Goal: Find specific page/section: Find specific page/section

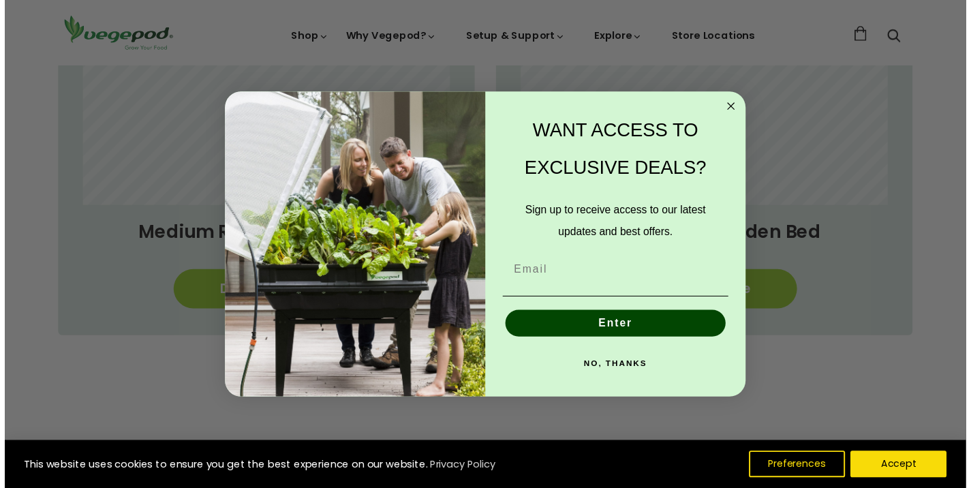
scroll to position [0, 234]
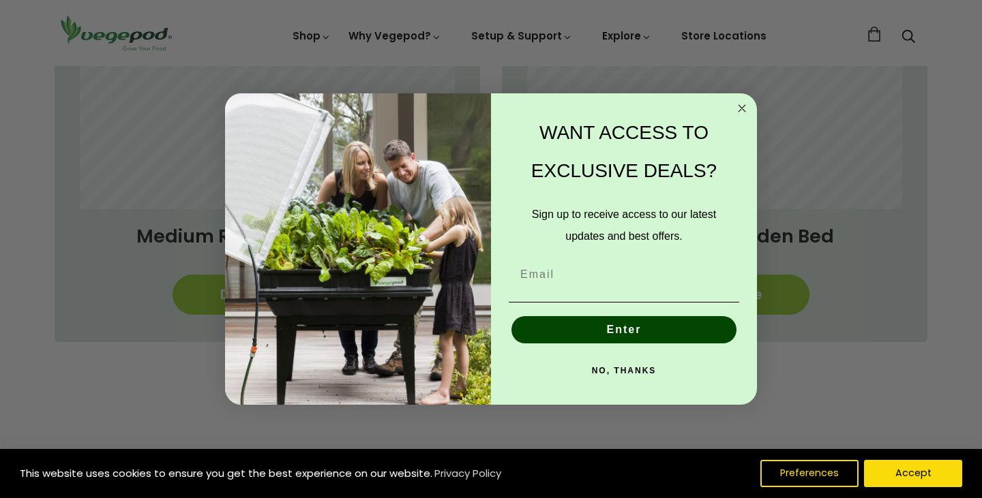
click at [737, 106] on circle "Close dialog" at bounding box center [742, 109] width 16 height 16
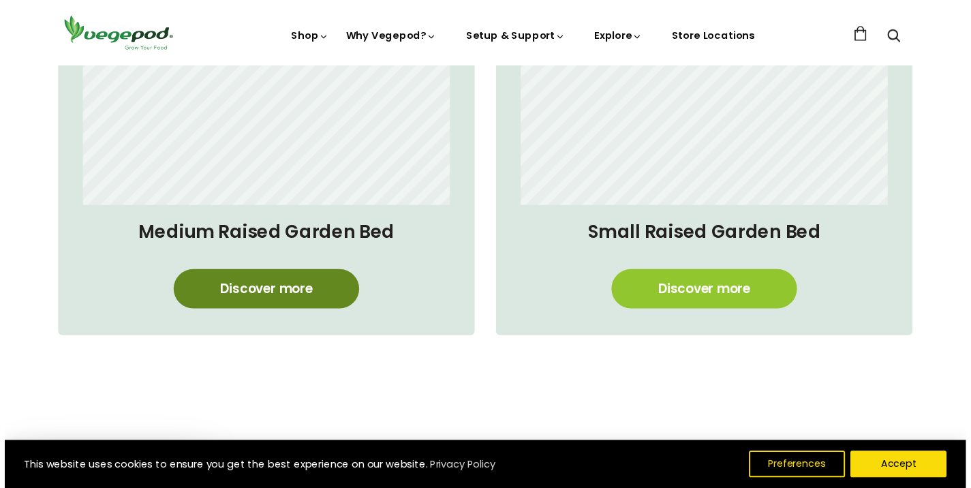
scroll to position [0, 232]
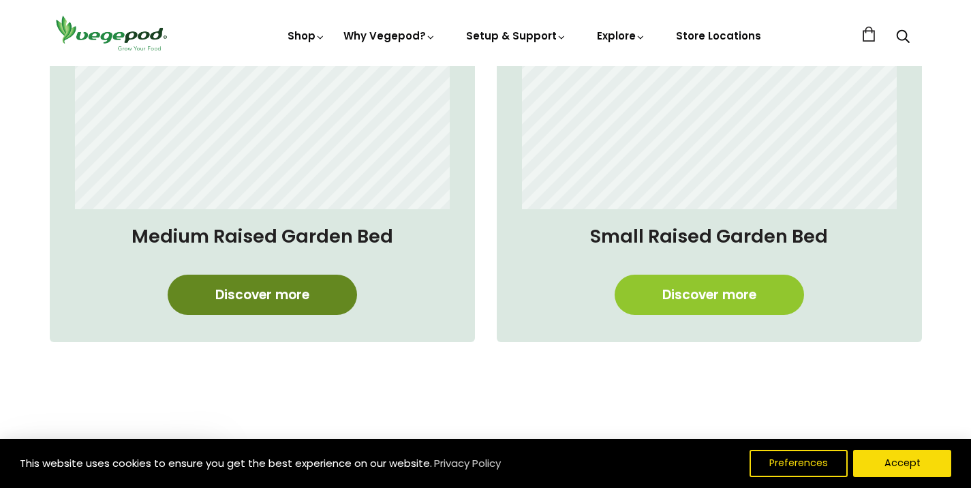
click at [306, 301] on link "Discover more" at bounding box center [262, 295] width 189 height 40
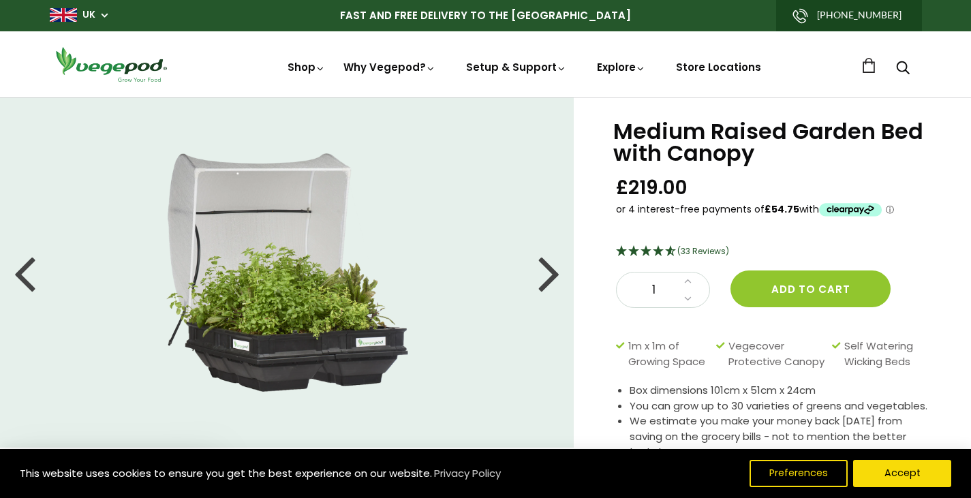
click at [543, 287] on div at bounding box center [549, 272] width 22 height 61
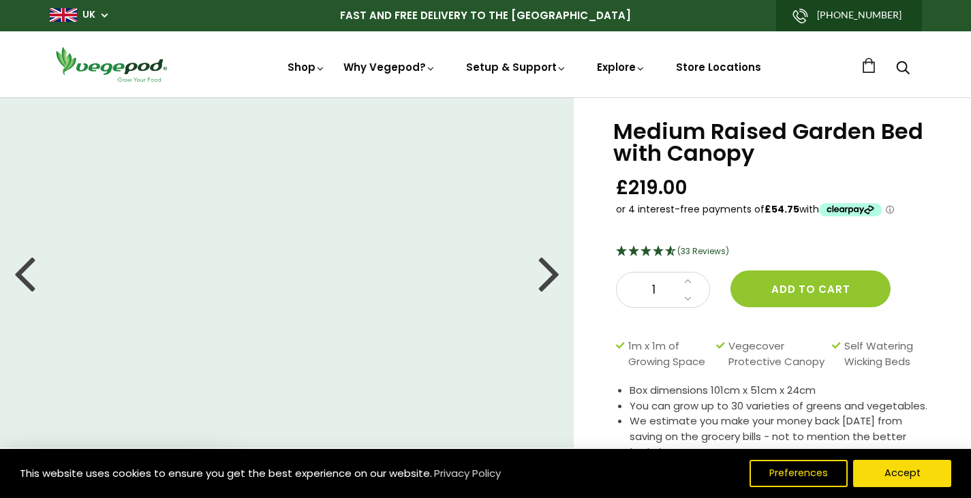
click at [543, 287] on div at bounding box center [549, 272] width 22 height 61
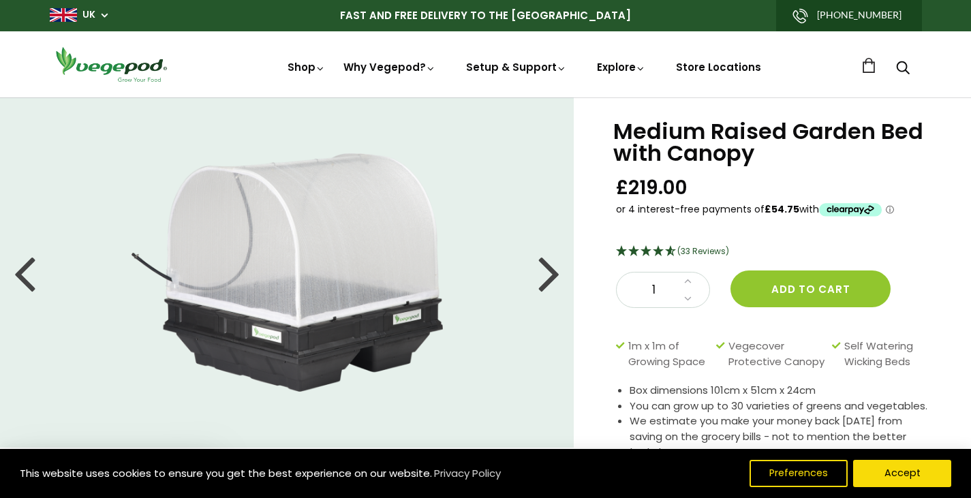
click at [543, 287] on div at bounding box center [549, 272] width 22 height 61
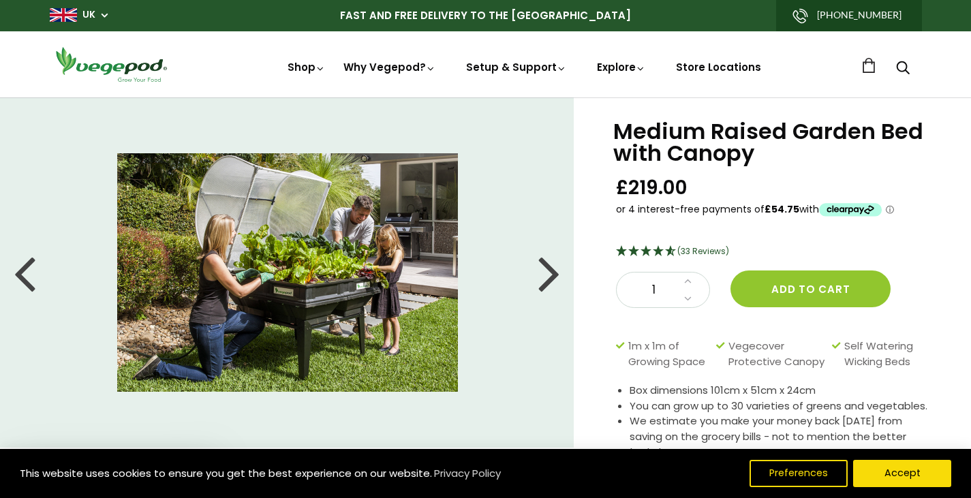
click at [543, 287] on div at bounding box center [549, 272] width 22 height 61
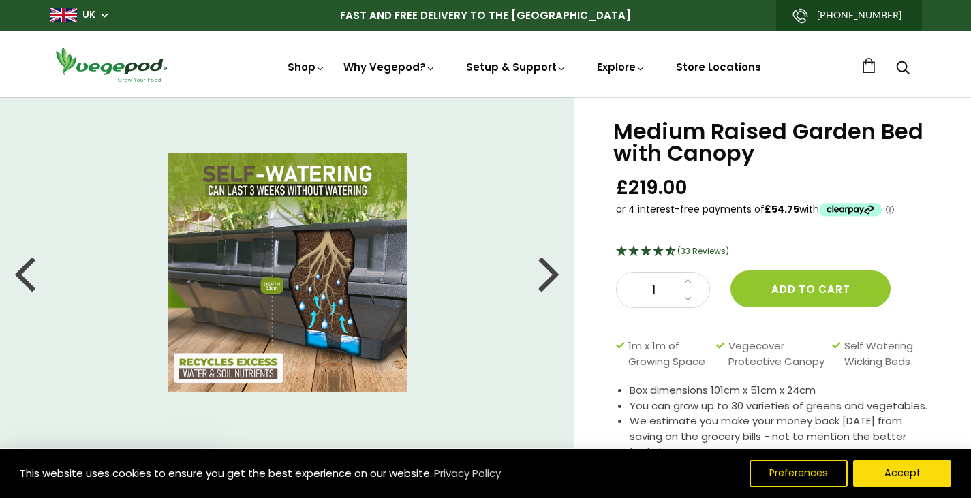
click at [543, 287] on div at bounding box center [549, 272] width 22 height 61
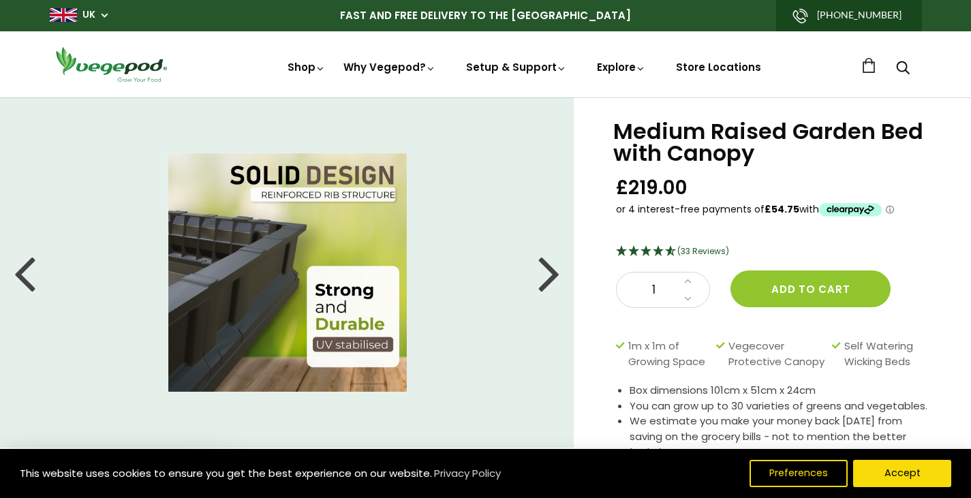
click at [543, 287] on div at bounding box center [549, 272] width 22 height 61
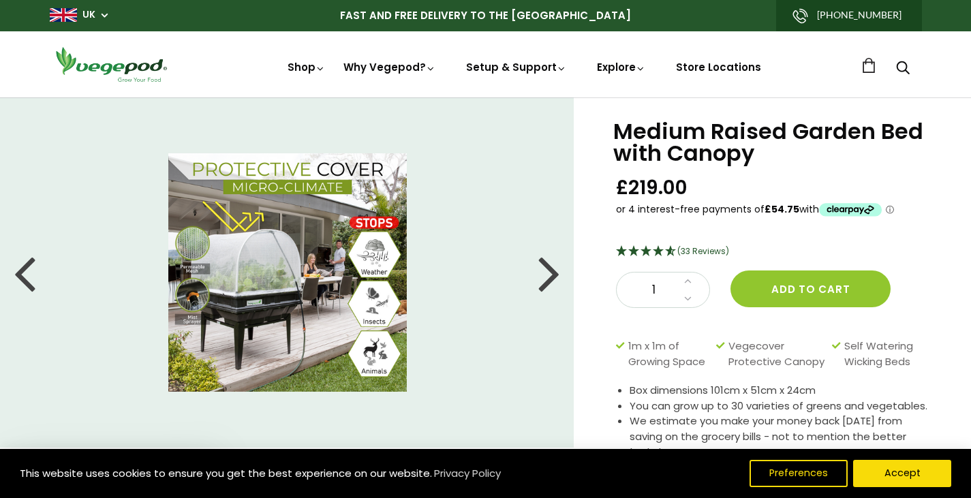
click at [543, 287] on div at bounding box center [549, 272] width 22 height 61
click at [546, 273] on div at bounding box center [549, 272] width 22 height 61
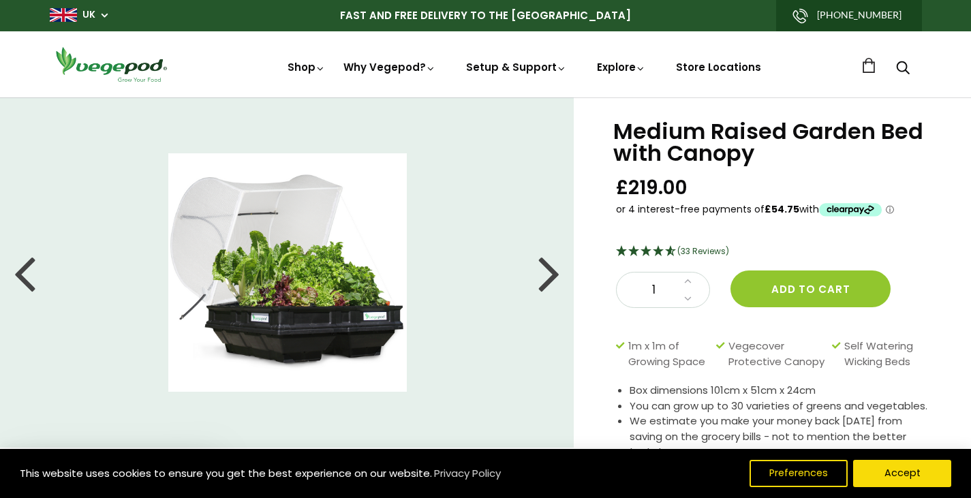
click at [546, 273] on div at bounding box center [549, 272] width 22 height 61
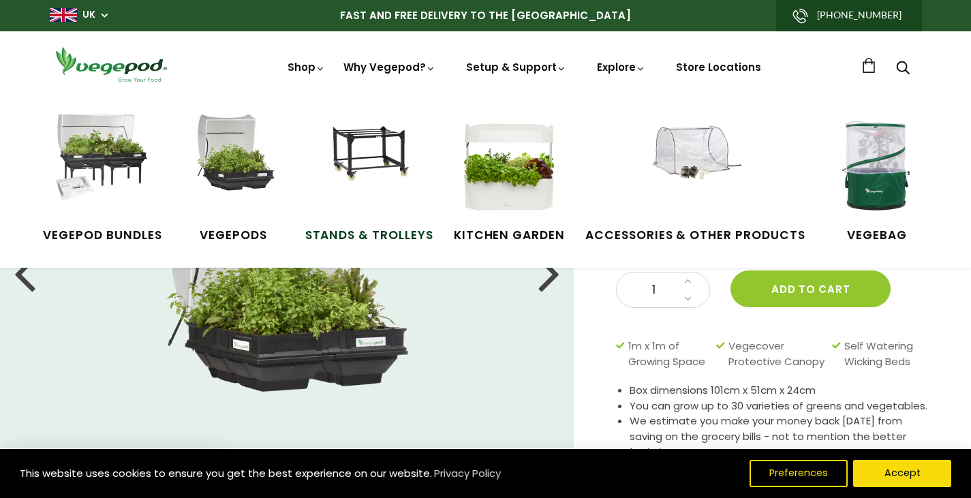
click at [354, 227] on span "Stands & Trolleys" at bounding box center [369, 236] width 128 height 18
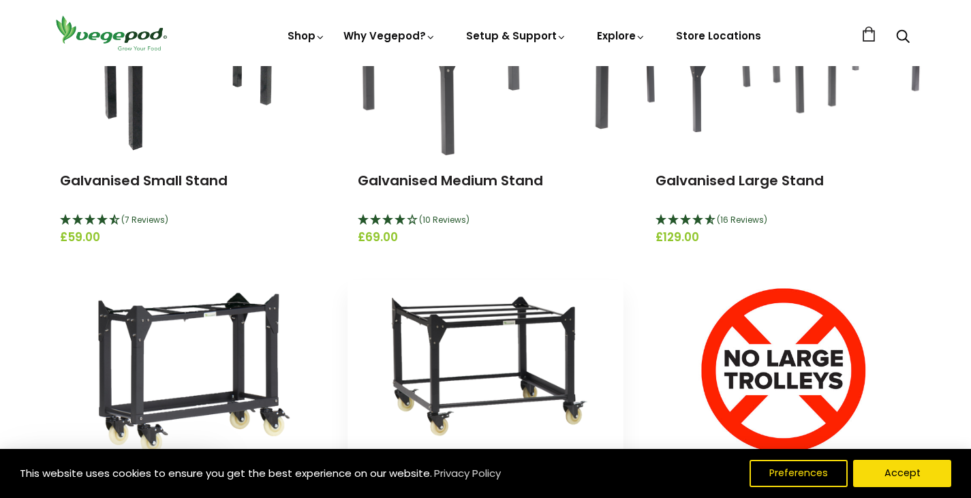
scroll to position [273, 0]
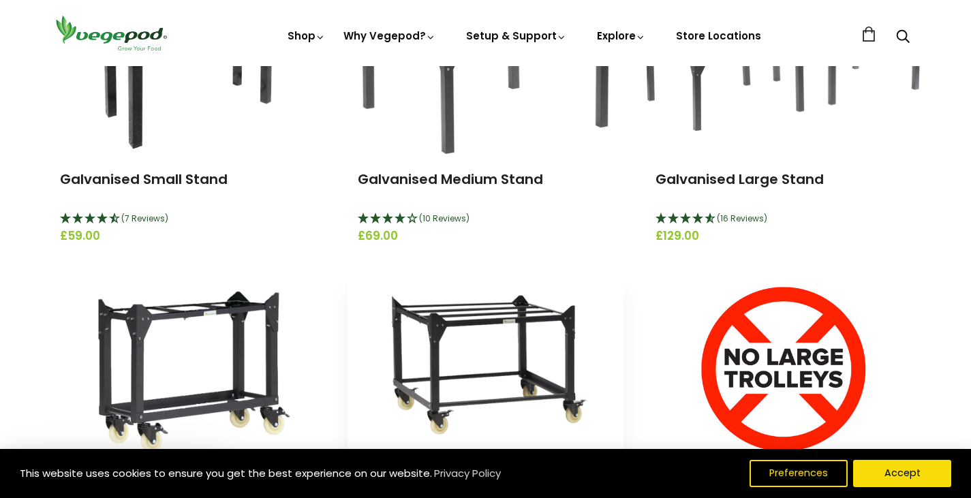
click at [457, 321] on img at bounding box center [485, 364] width 243 height 170
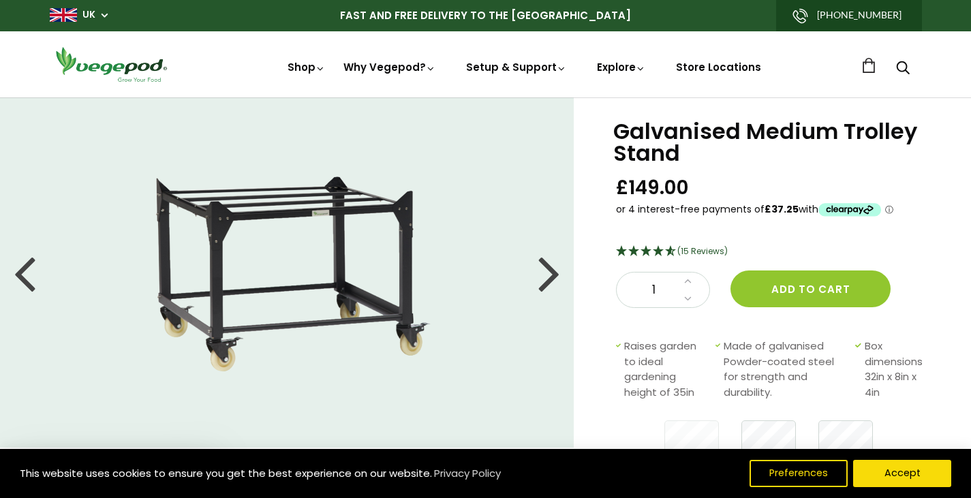
click at [555, 275] on div at bounding box center [549, 272] width 22 height 61
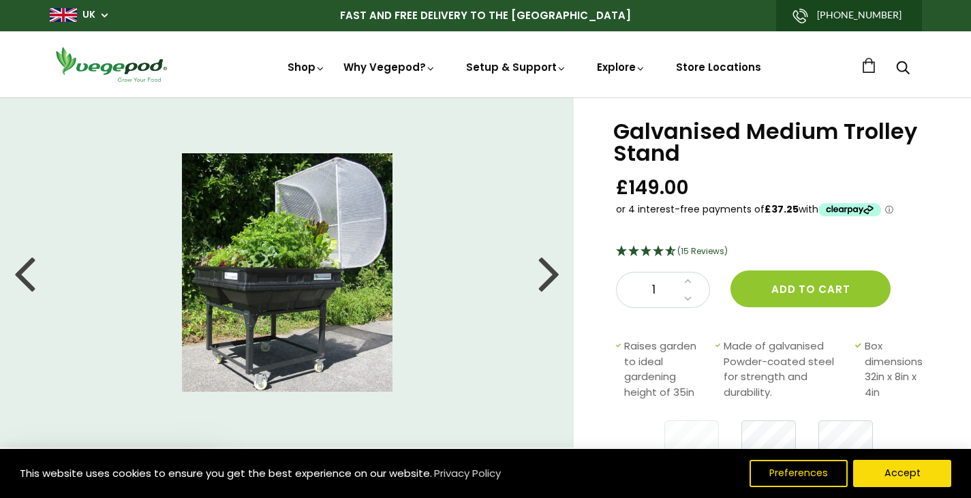
click at [555, 275] on div at bounding box center [549, 272] width 22 height 61
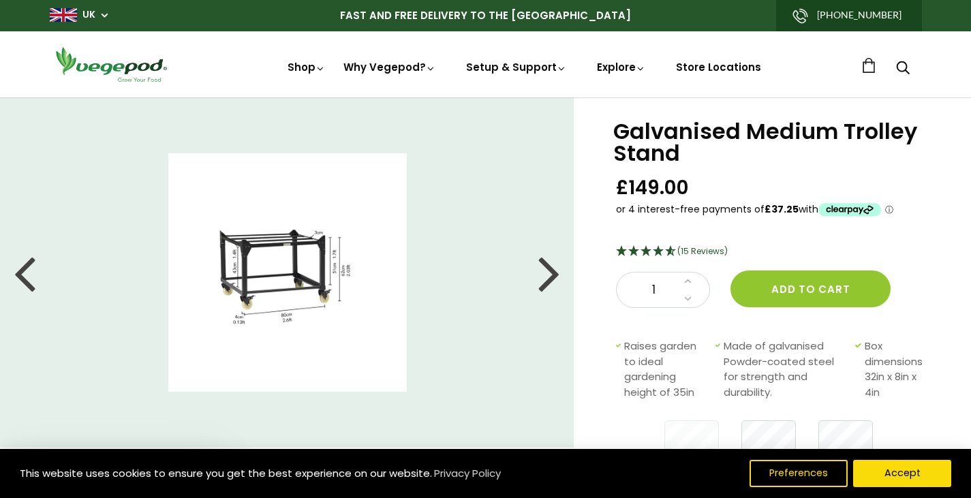
click at [555, 275] on div at bounding box center [549, 272] width 22 height 61
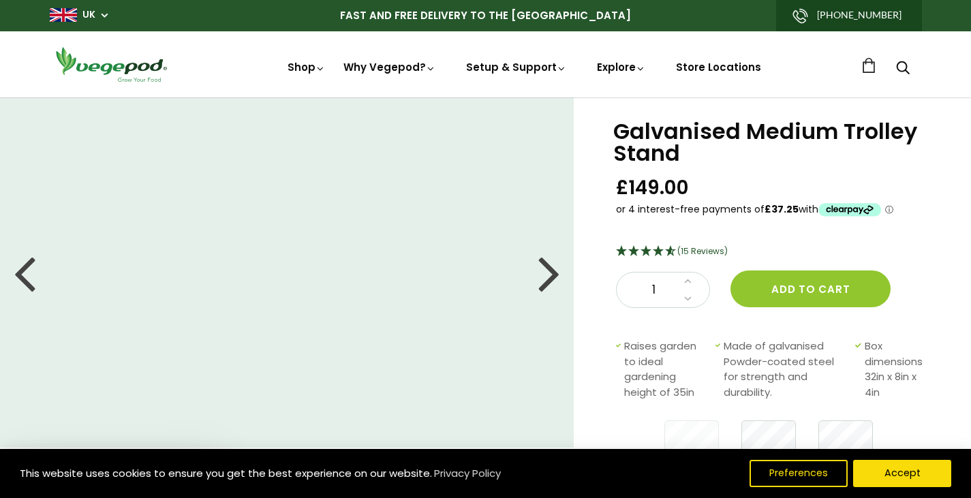
click at [555, 275] on div at bounding box center [549, 272] width 22 height 61
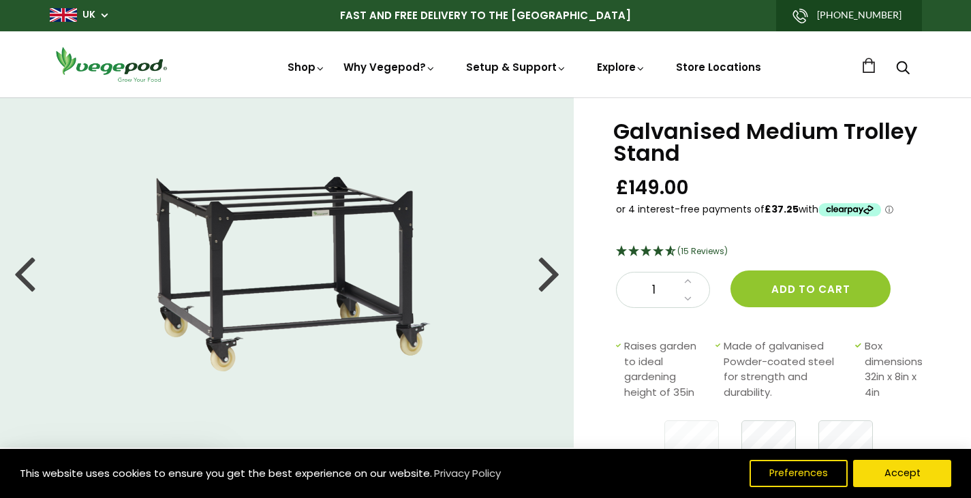
click at [555, 275] on div at bounding box center [549, 272] width 22 height 61
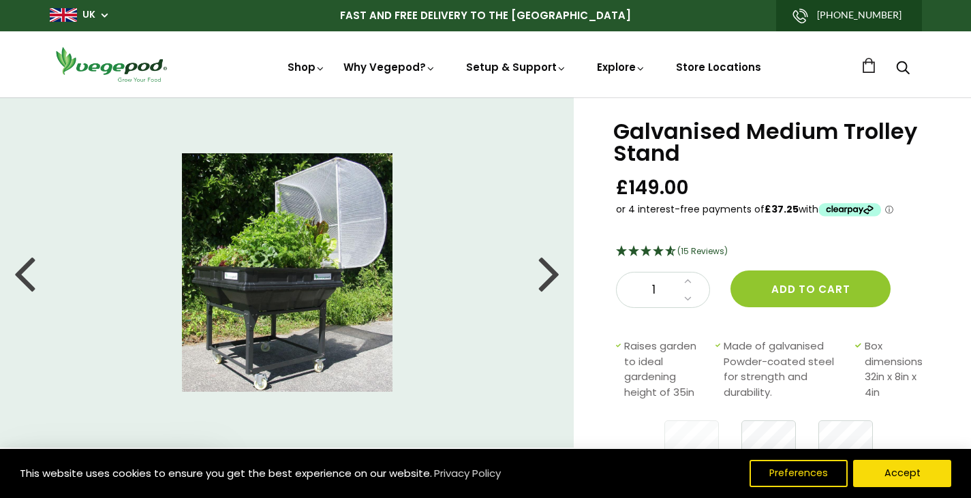
click at [550, 272] on div at bounding box center [549, 272] width 22 height 61
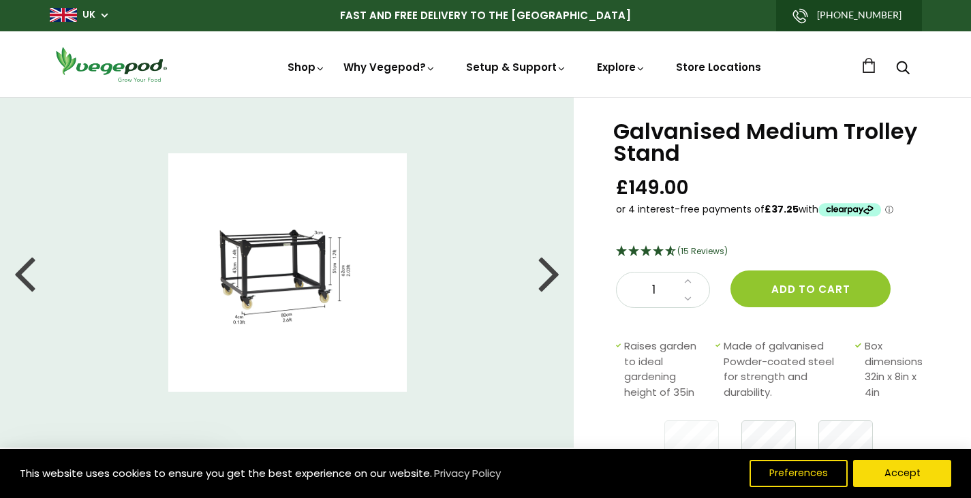
click at [550, 272] on div at bounding box center [549, 272] width 22 height 61
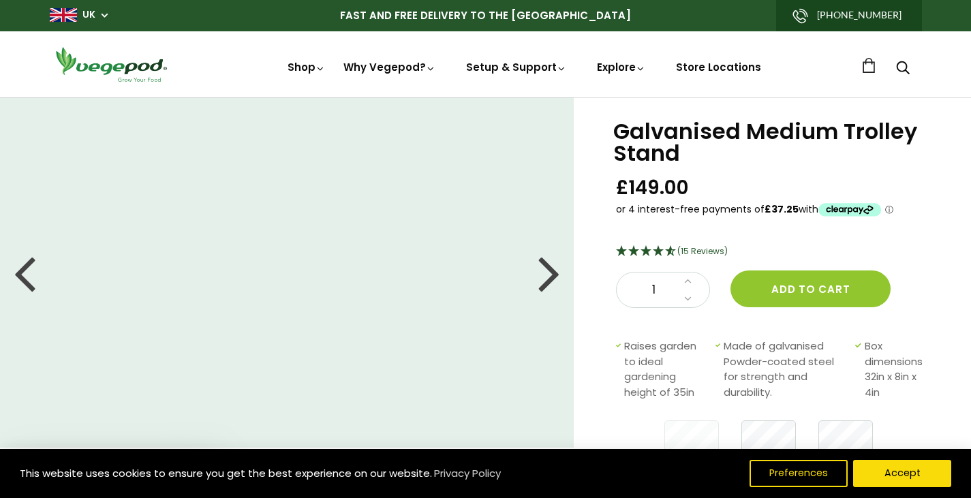
click at [35, 261] on div at bounding box center [25, 272] width 22 height 61
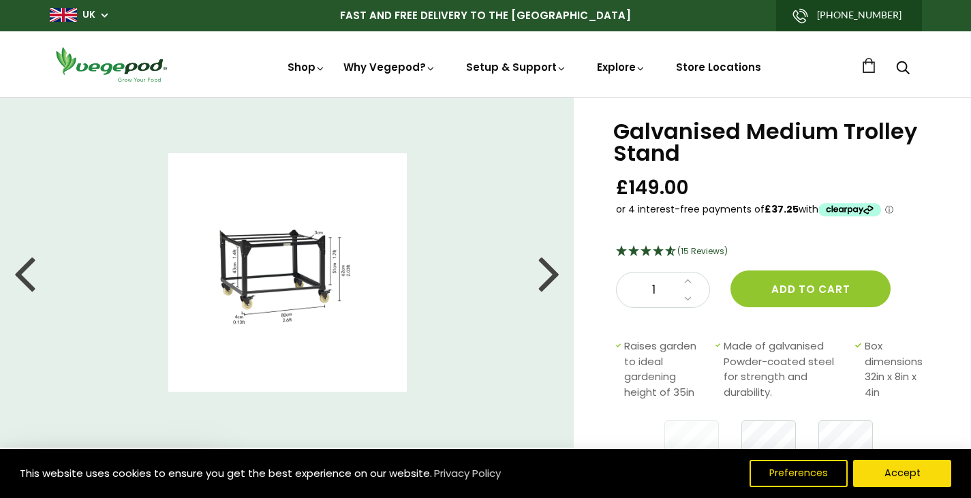
click at [290, 272] on img at bounding box center [287, 272] width 239 height 239
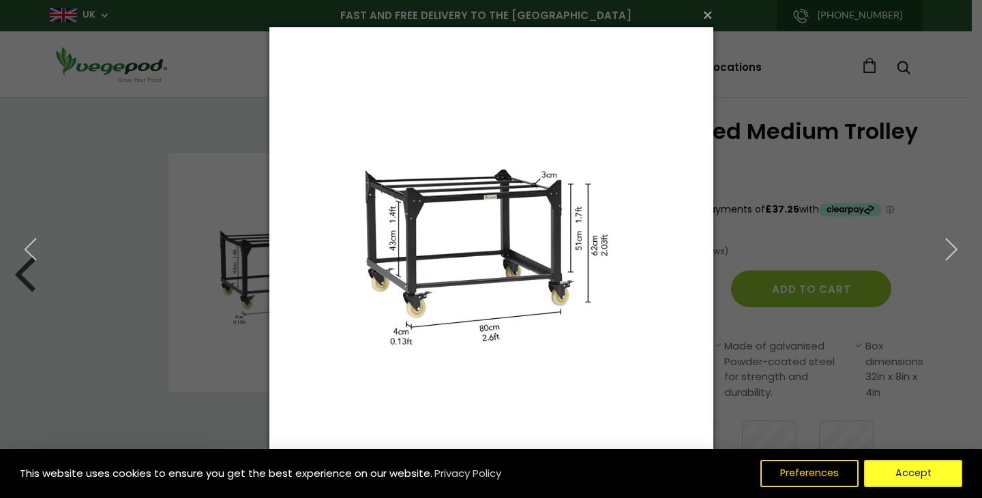
click at [925, 475] on button "Accept" at bounding box center [913, 473] width 98 height 27
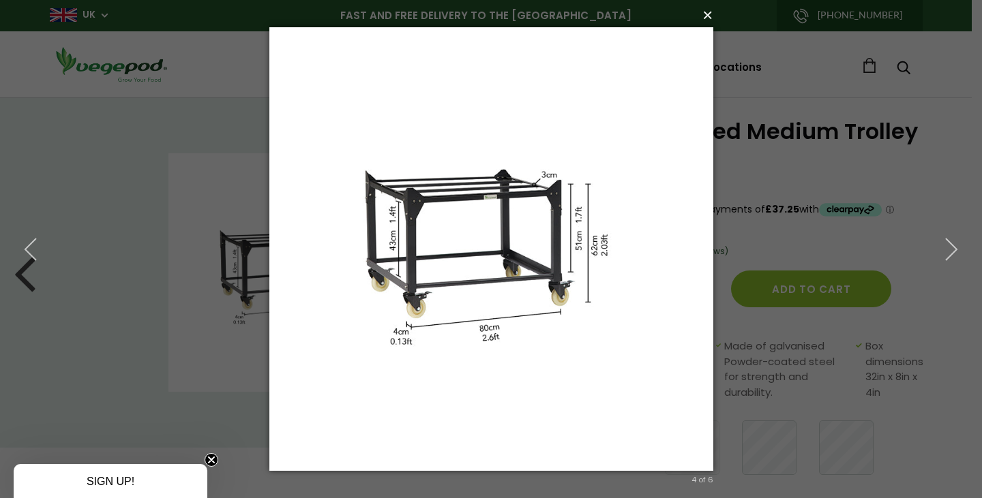
click at [710, 14] on button "×" at bounding box center [495, 15] width 444 height 30
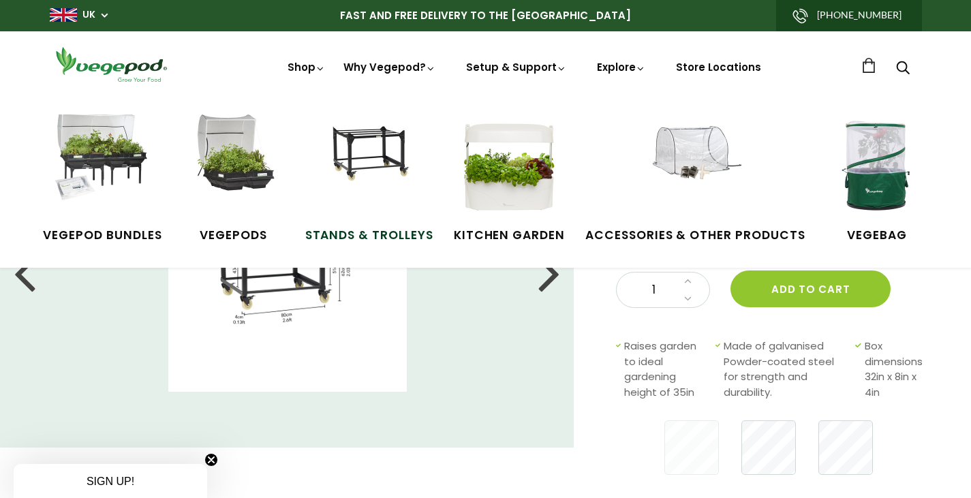
click at [339, 160] on img at bounding box center [369, 166] width 102 height 102
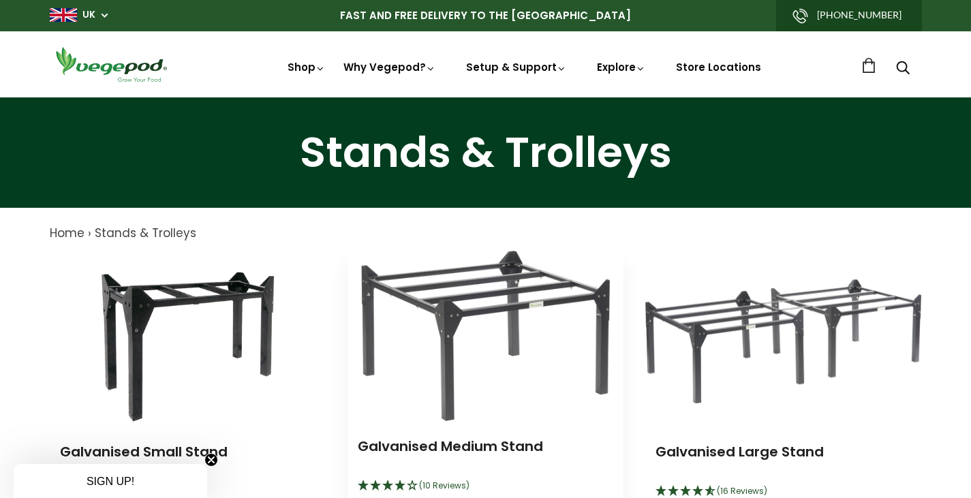
click at [466, 332] on img at bounding box center [485, 336] width 249 height 170
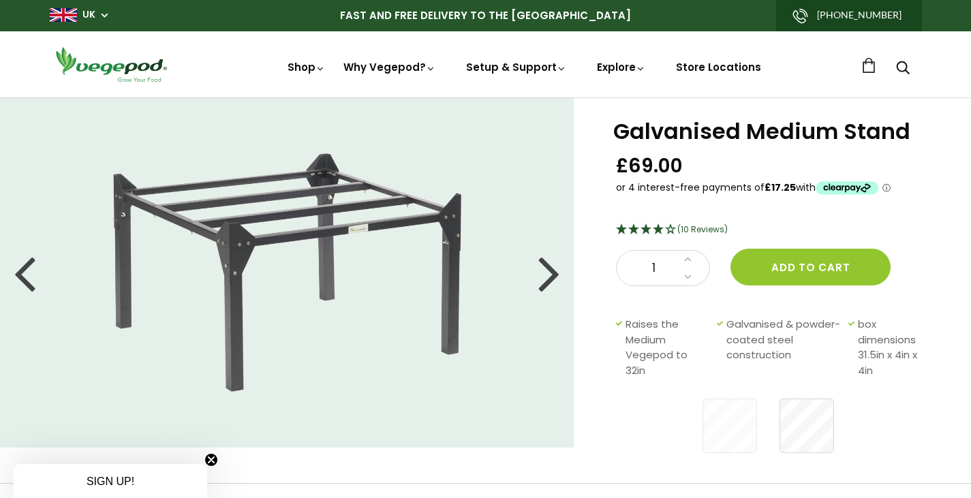
click at [553, 282] on div at bounding box center [549, 272] width 22 height 61
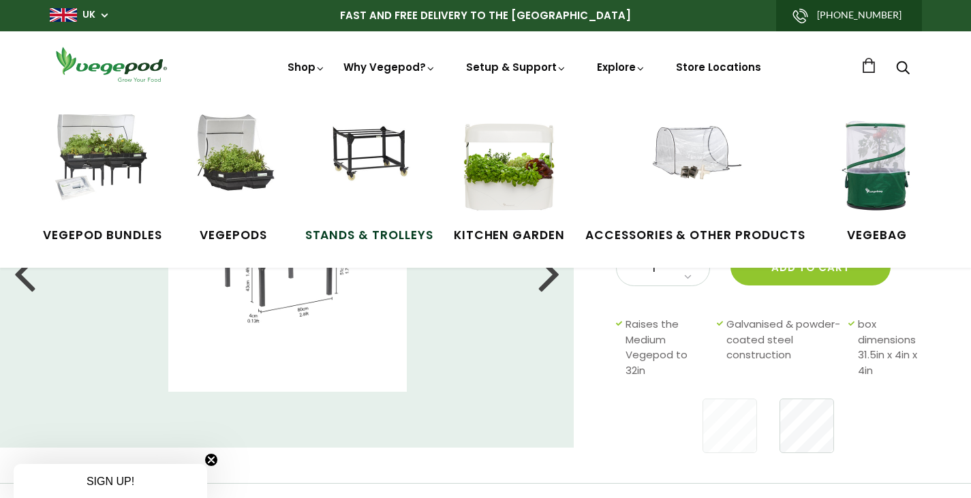
click at [359, 159] on img at bounding box center [369, 166] width 102 height 102
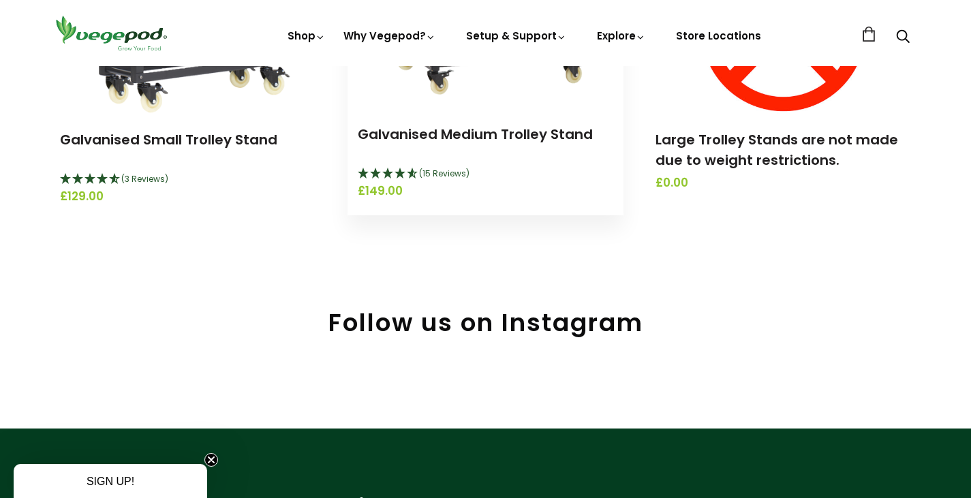
scroll to position [341, 0]
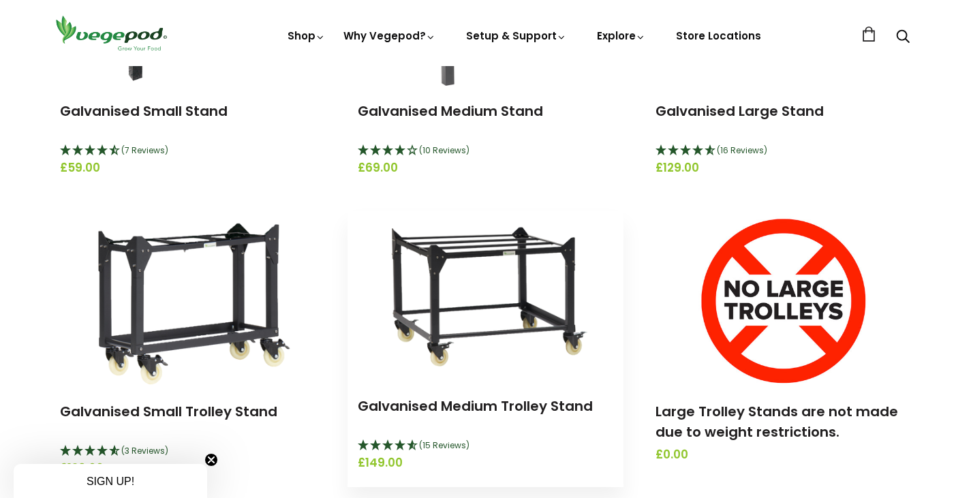
click at [433, 289] on img at bounding box center [485, 296] width 243 height 170
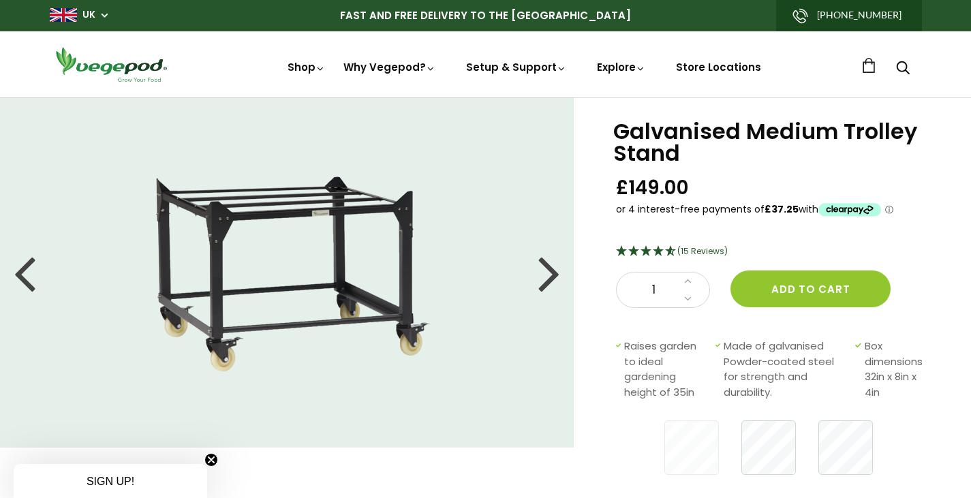
click at [545, 275] on div at bounding box center [549, 272] width 22 height 61
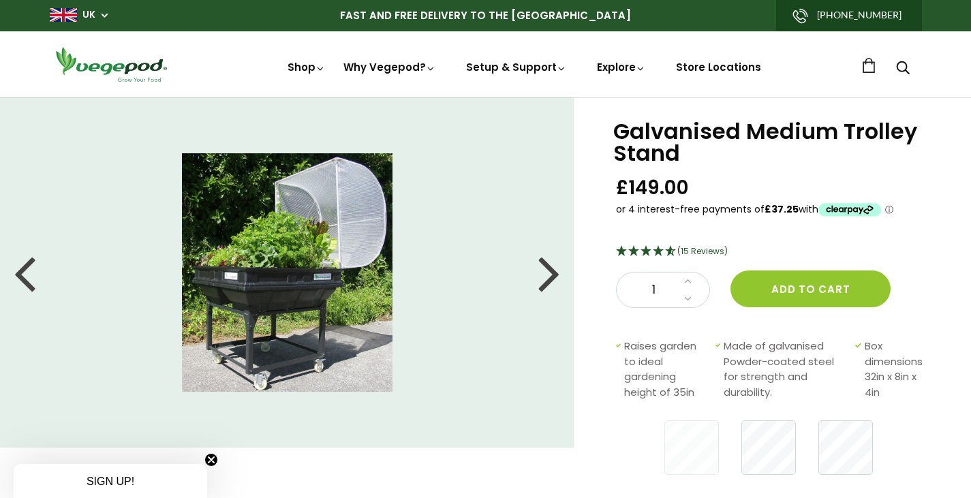
click at [543, 275] on div at bounding box center [549, 272] width 22 height 61
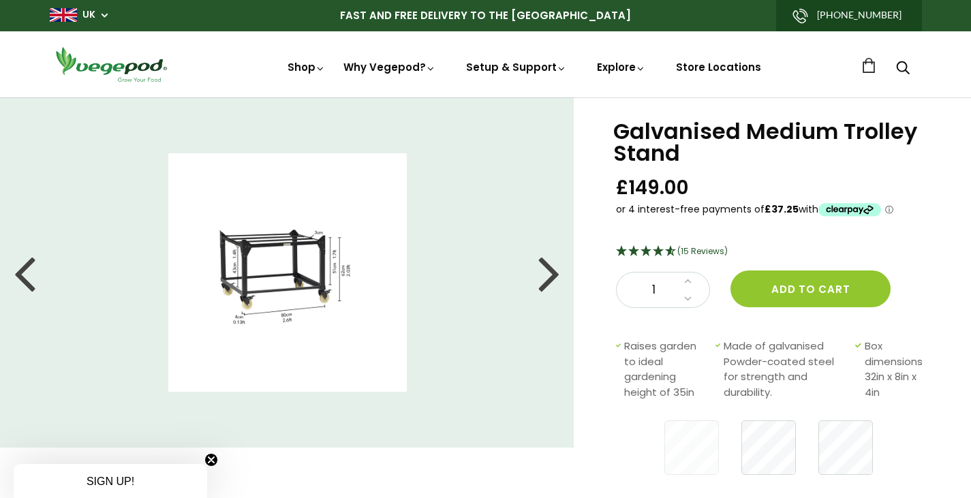
click at [539, 275] on div at bounding box center [549, 272] width 22 height 61
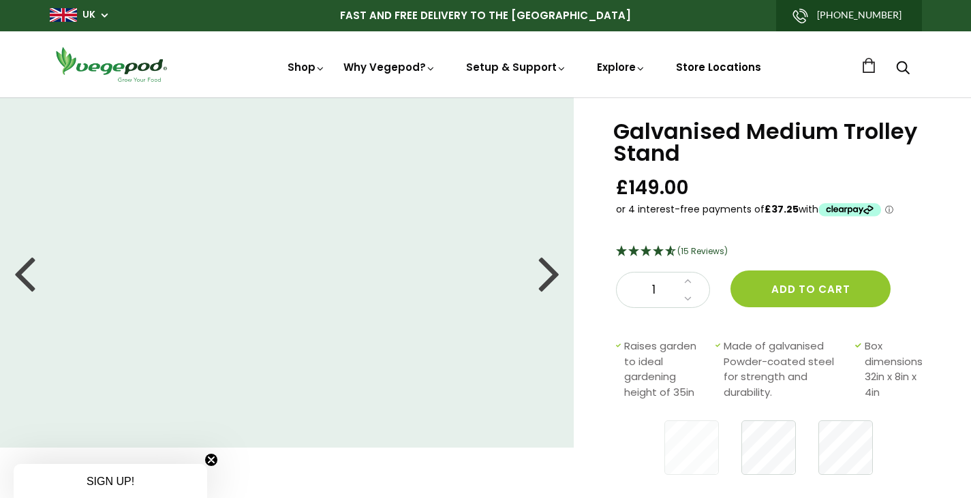
click at [687, 64] on link "Store Locations" at bounding box center [718, 67] width 85 height 14
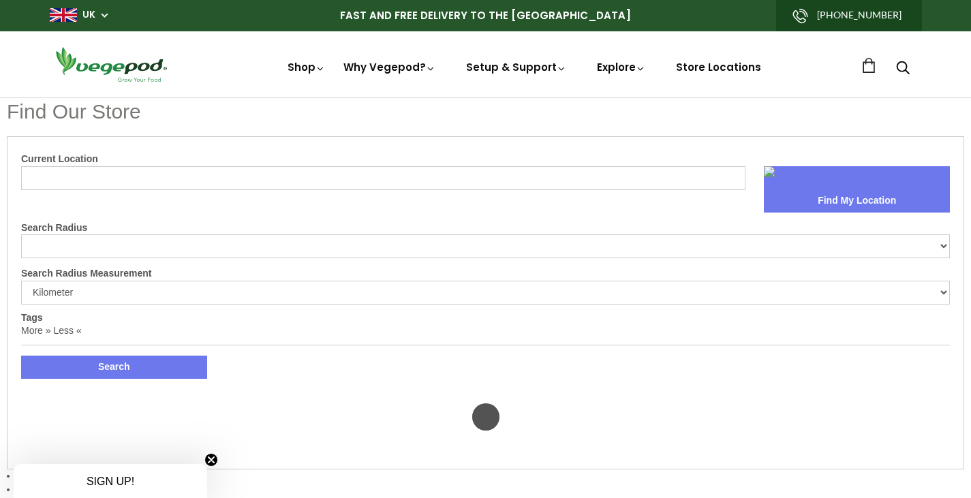
select select "m"
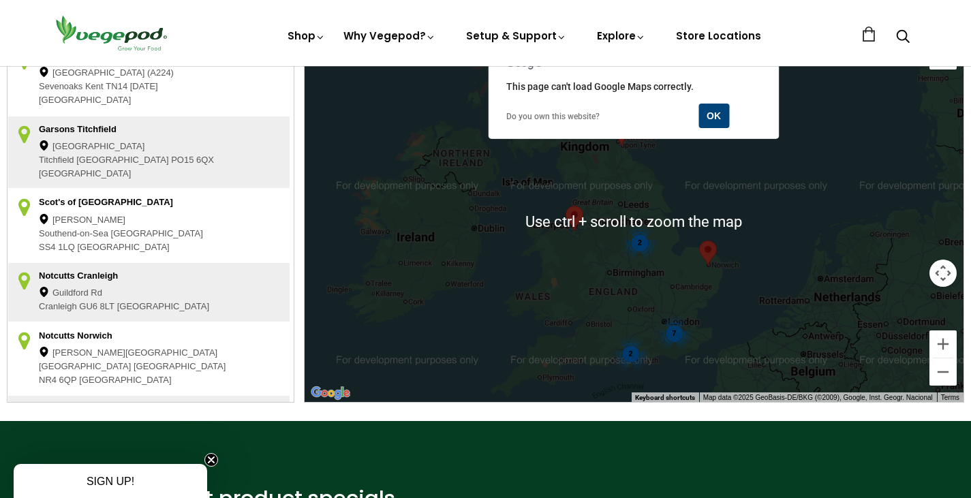
scroll to position [409, 0]
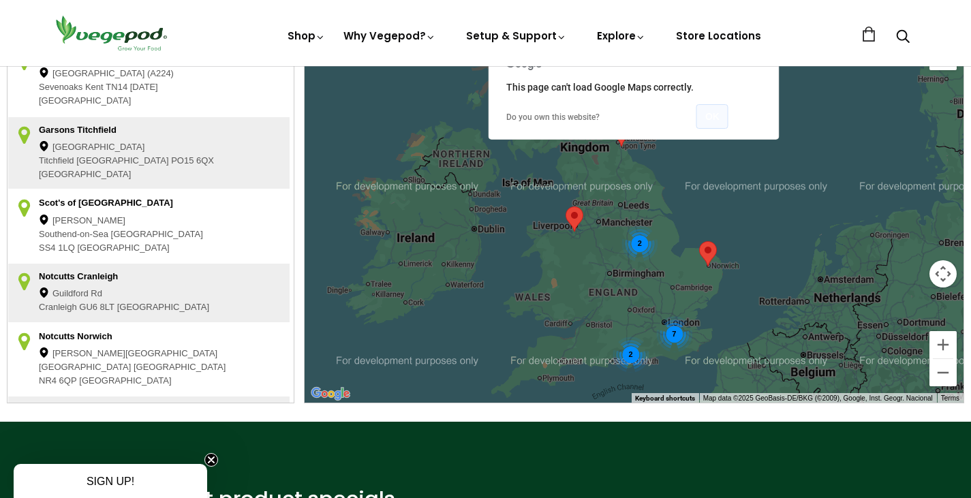
click at [716, 122] on button "OK" at bounding box center [713, 116] width 32 height 25
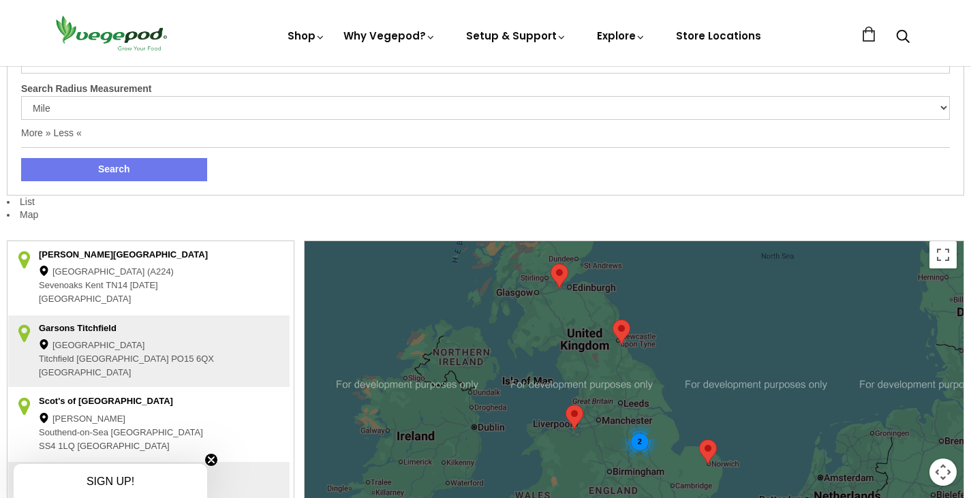
scroll to position [0, 0]
